Goal: Find specific page/section: Find specific page/section

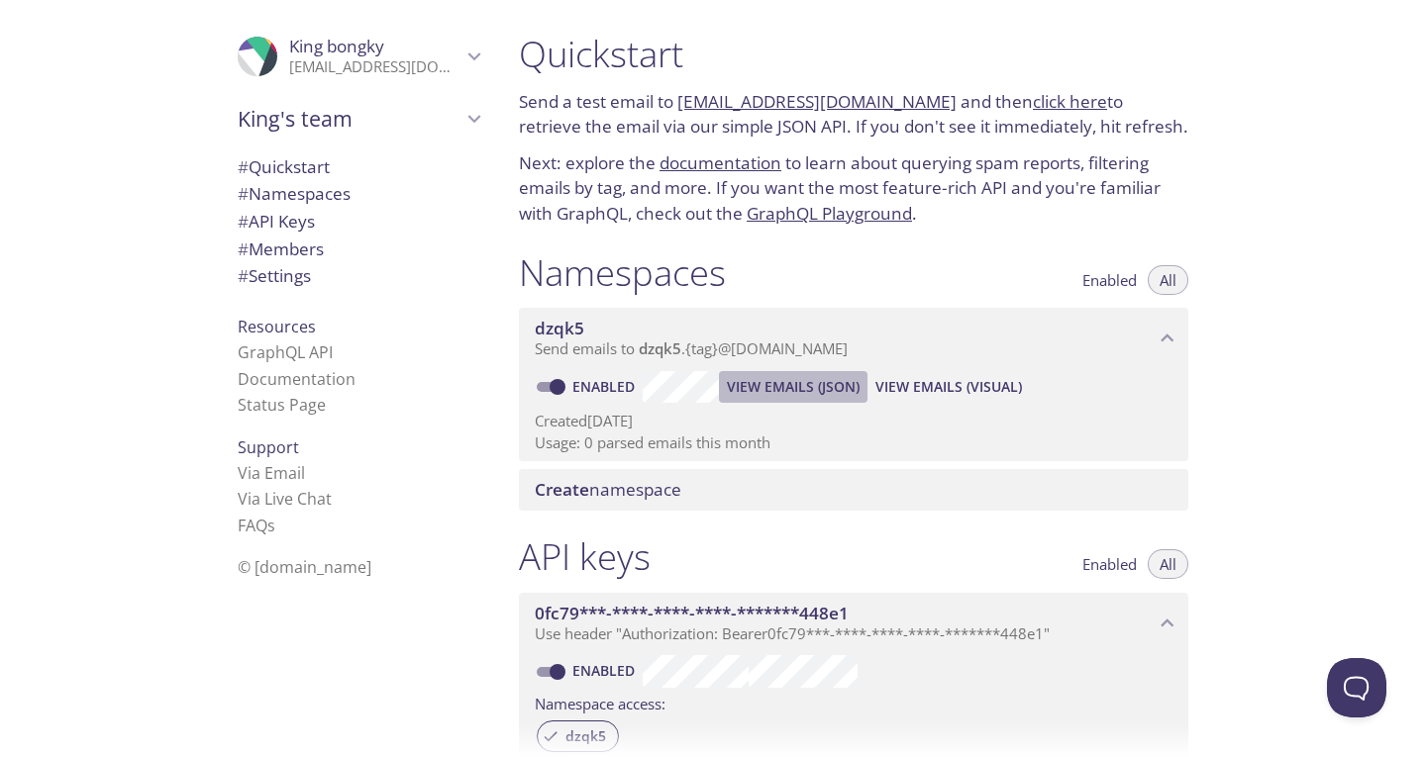
click at [827, 378] on span "View Emails (JSON)" at bounding box center [793, 387] width 133 height 24
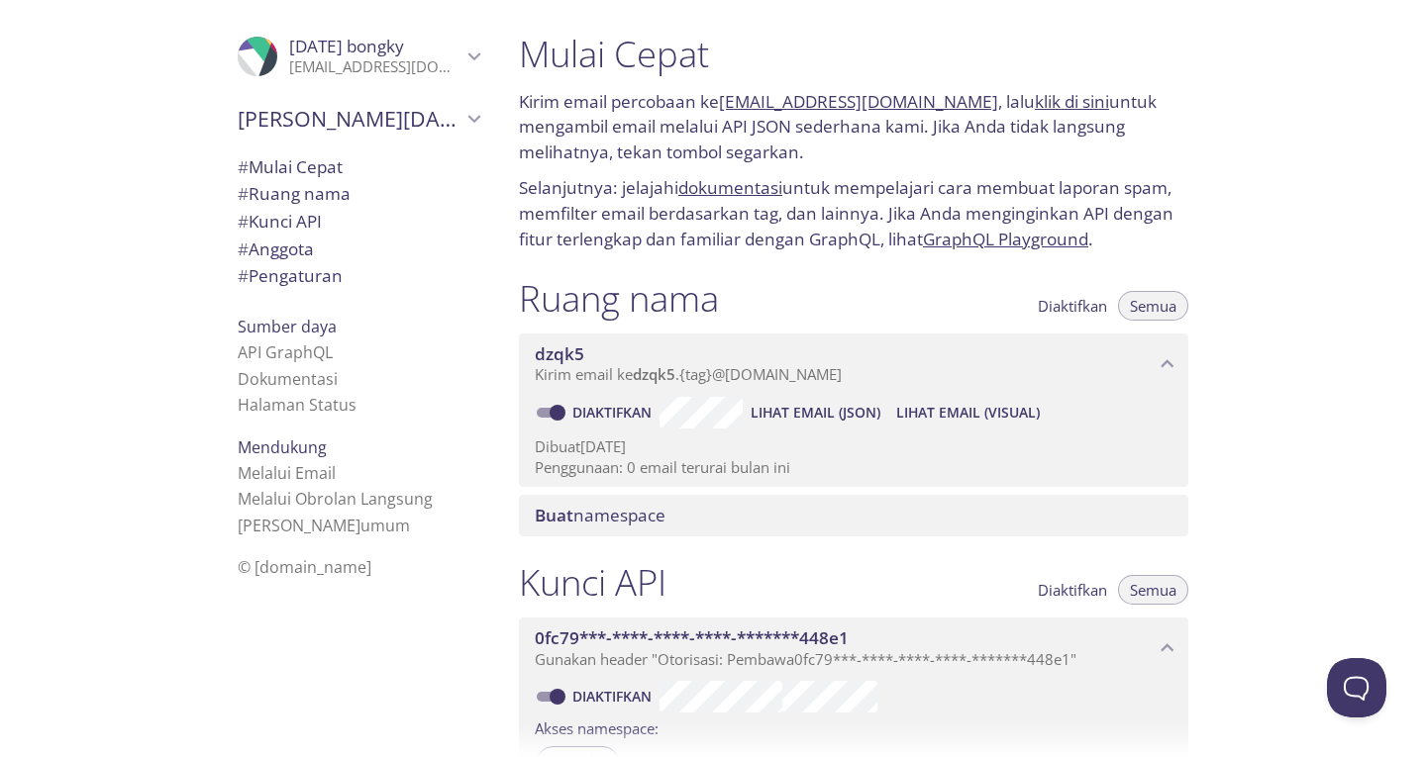
click at [692, 415] on div "dzqk5 Kirim email ke dzqk5 . {tag} @[DOMAIN_NAME] Diaktifkan Lihat Email (JSON)…" at bounding box center [853, 410] width 669 height 153
